Goal: Task Accomplishment & Management: Manage account settings

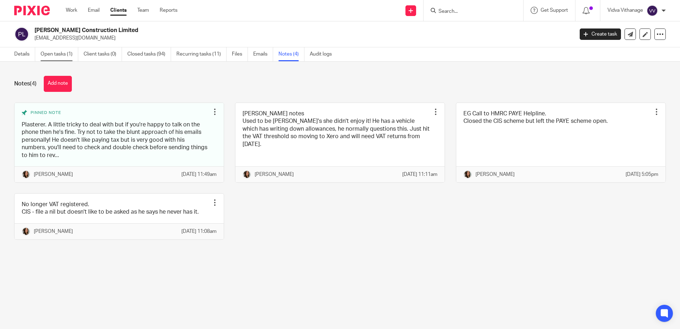
click at [56, 54] on link "Open tasks (1)" at bounding box center [60, 54] width 38 height 14
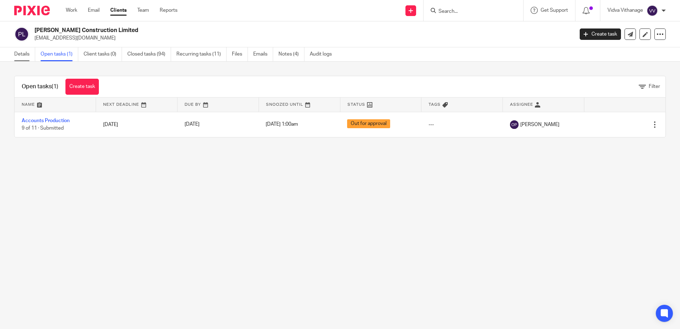
click at [28, 57] on link "Details" at bounding box center [24, 54] width 21 height 14
